Goal: Navigation & Orientation: Find specific page/section

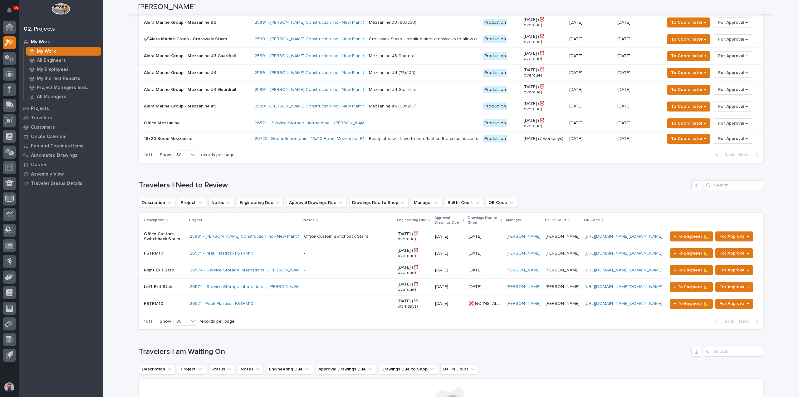
scroll to position [458, 0]
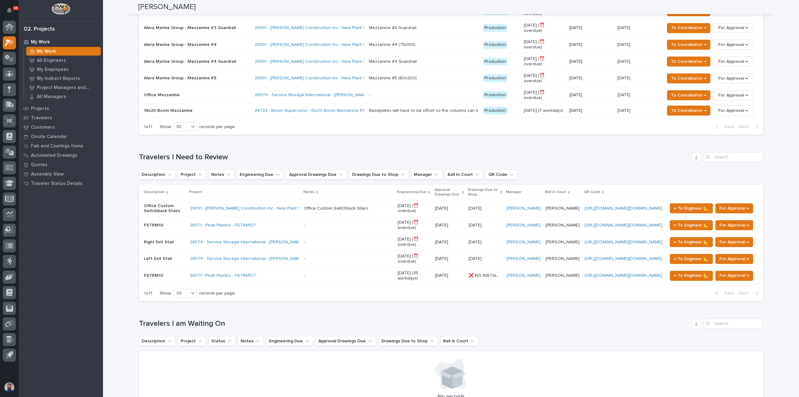
click at [120, 186] on div "Loading... Saving… Loading... Saving… Weston Hochstetler Weston Hochstetler Eng…" at bounding box center [451, 366] width 696 height 1646
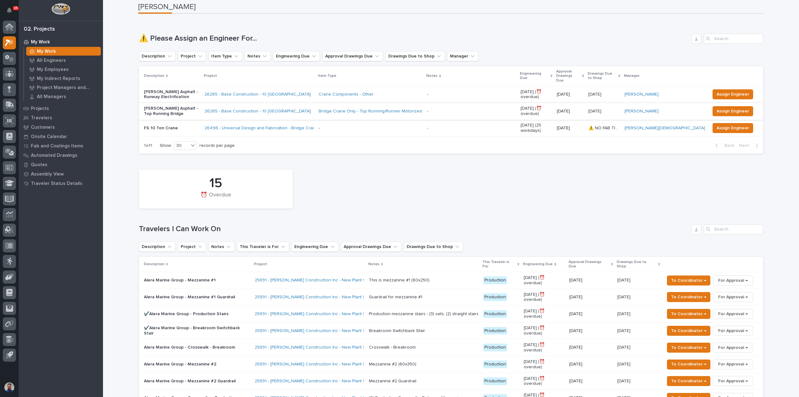
scroll to position [0, 0]
